Goal: Transaction & Acquisition: Subscribe to service/newsletter

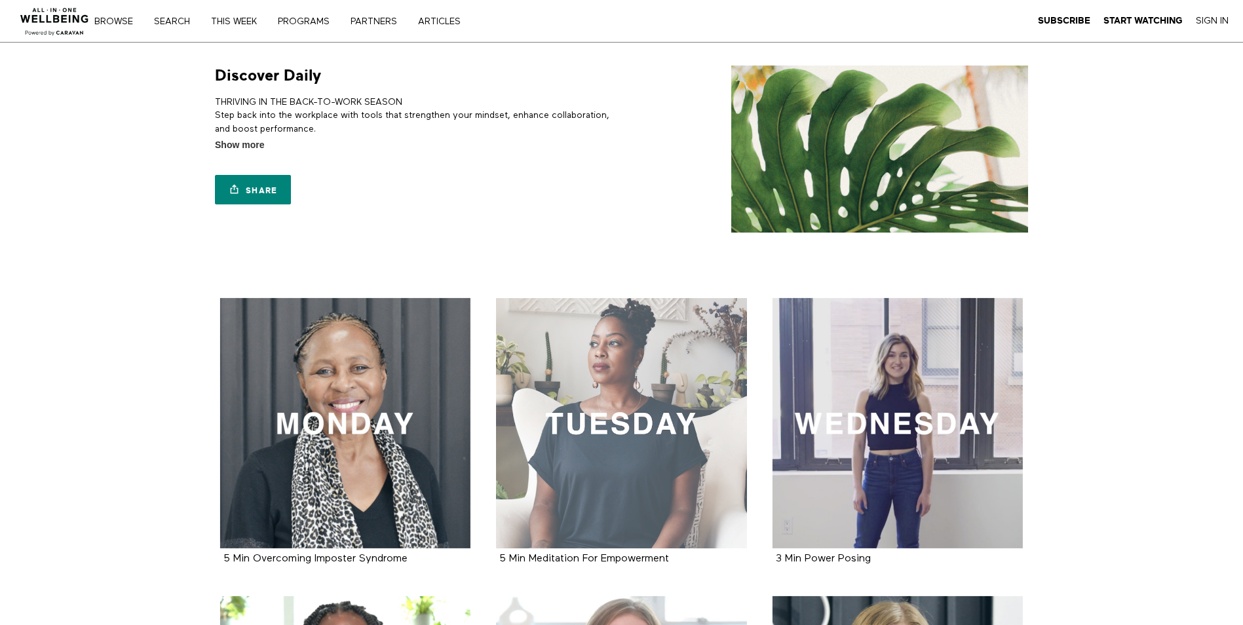
click at [587, 472] on div at bounding box center [621, 423] width 251 height 251
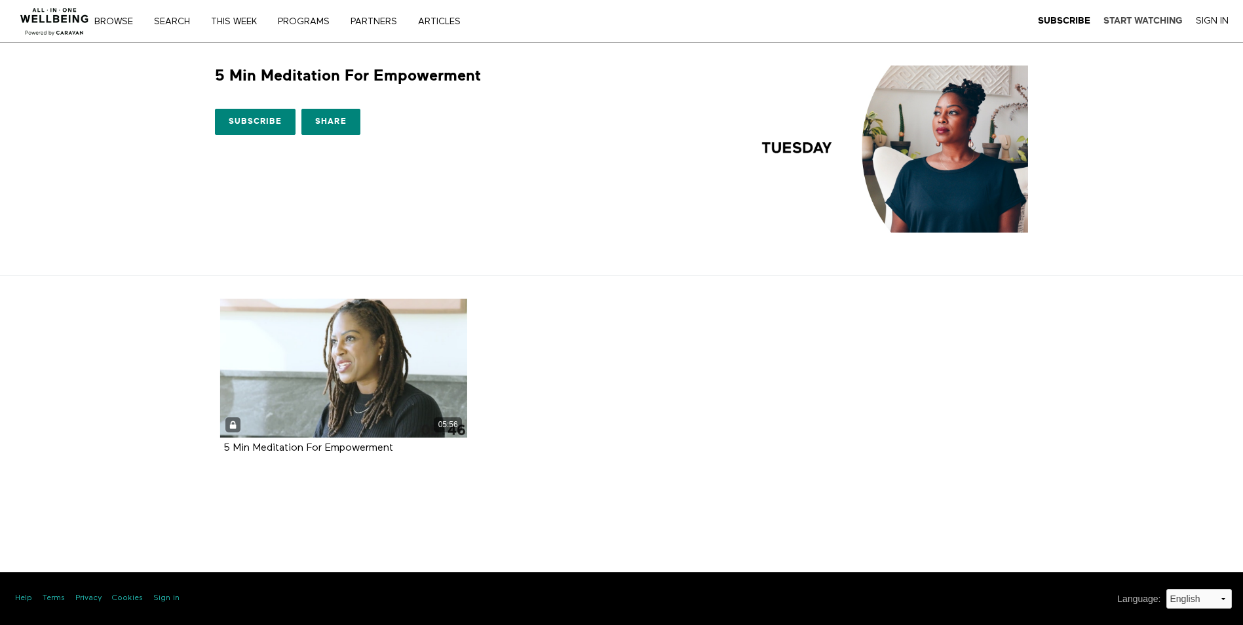
click at [1138, 22] on strong "Start Watching" at bounding box center [1142, 21] width 79 height 10
